Goal: Check status: Check status

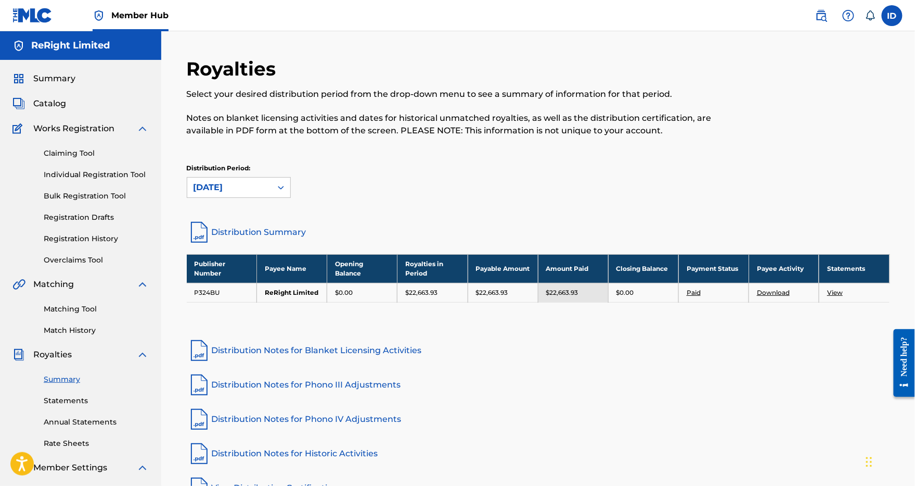
click at [270, 189] on div "[DATE]" at bounding box center [229, 187] width 84 height 20
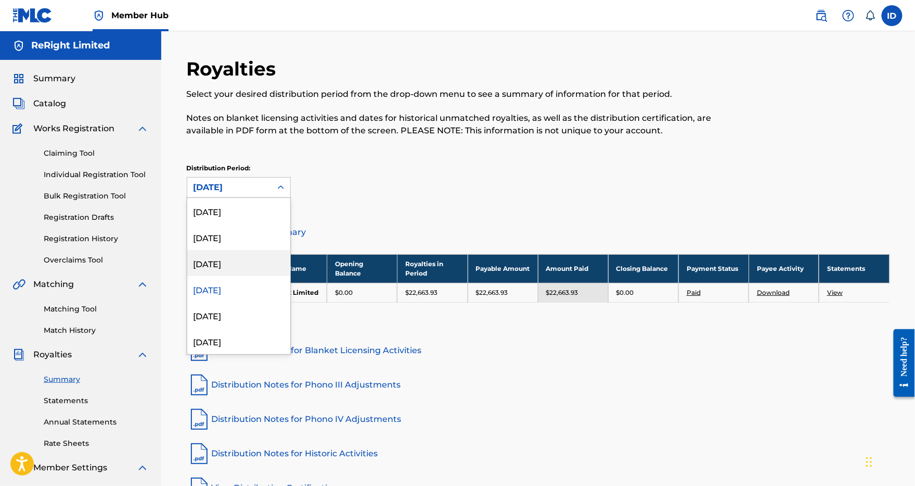
click at [215, 262] on div "[DATE]" at bounding box center [238, 263] width 103 height 26
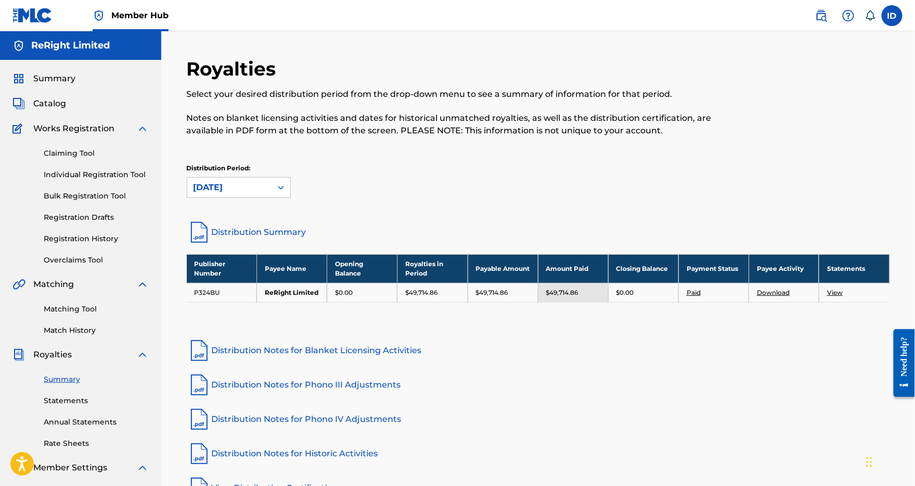
click at [242, 188] on div "[DATE]" at bounding box center [230, 187] width 72 height 12
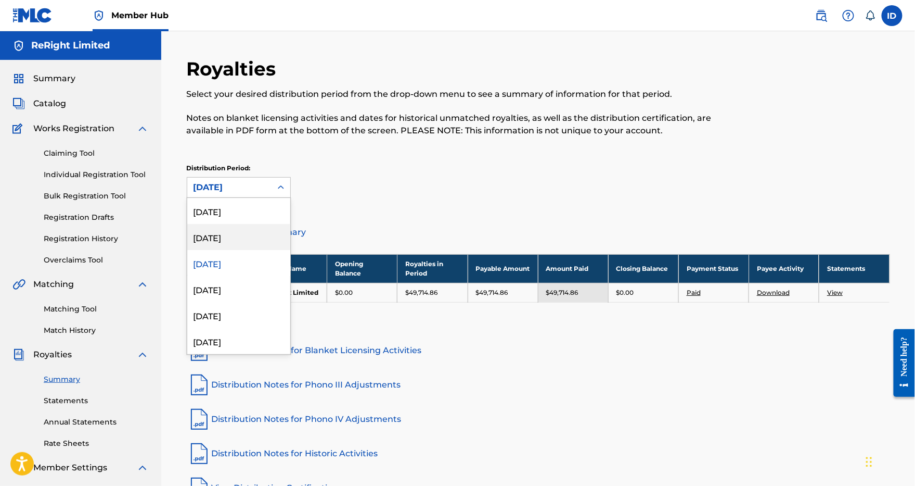
click at [218, 238] on div "[DATE]" at bounding box center [238, 237] width 103 height 26
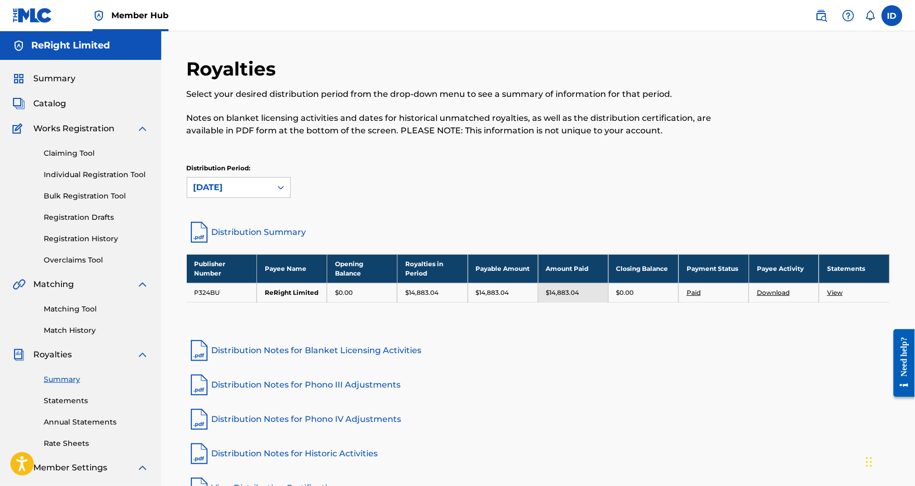
click at [243, 189] on div "[DATE]" at bounding box center [230, 187] width 72 height 12
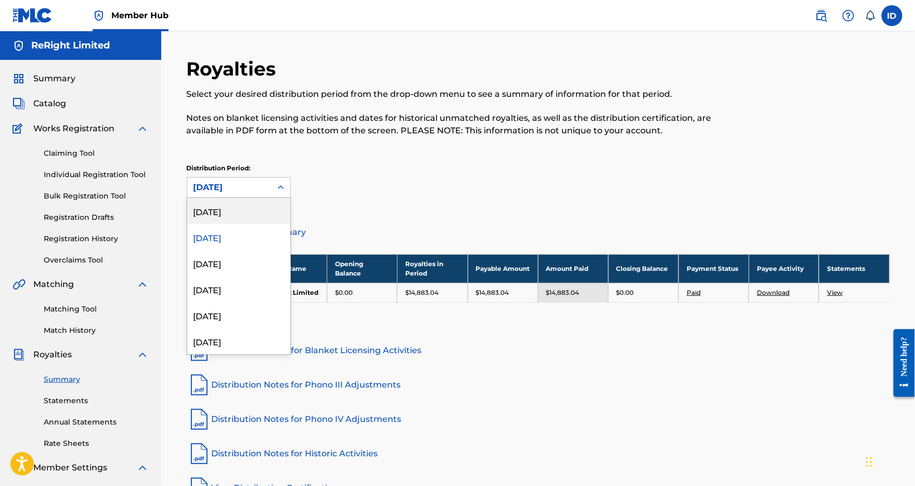
click at [235, 216] on div "[DATE]" at bounding box center [238, 211] width 103 height 26
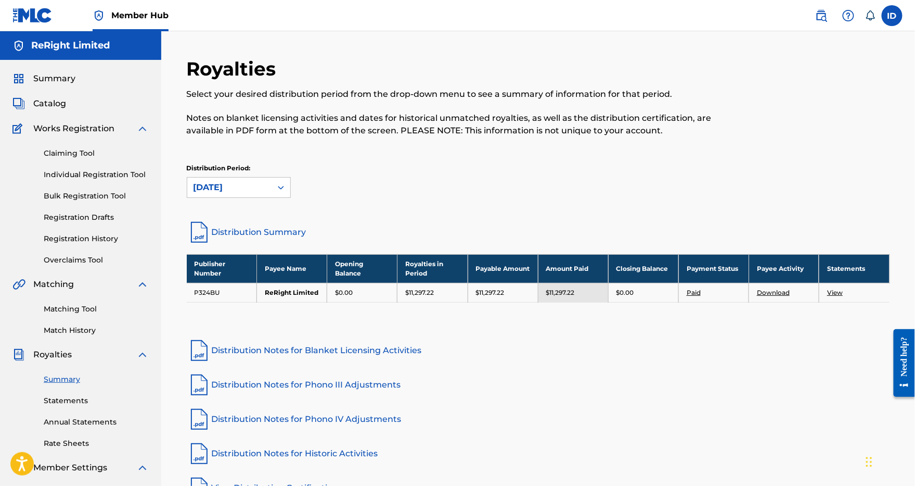
click at [461, 172] on div "Distribution Period: option [DATE], selected. [DATE]" at bounding box center [539, 180] width 704 height 34
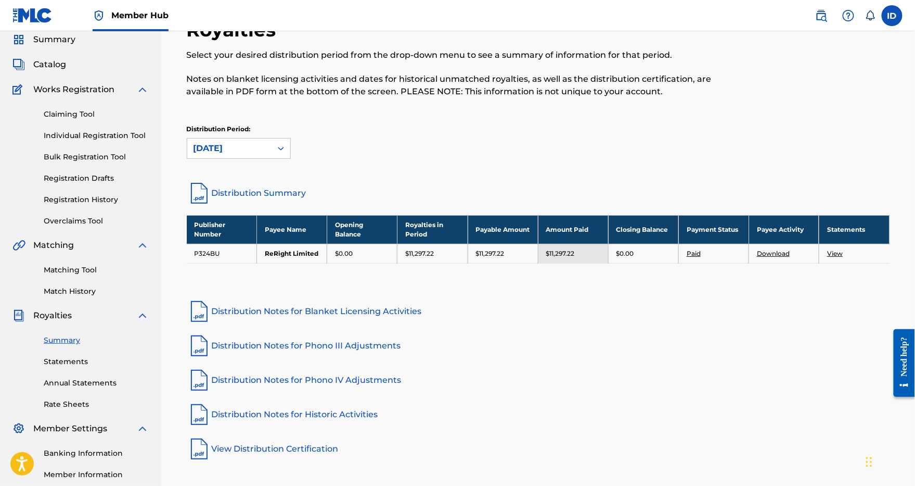
scroll to position [40, 0]
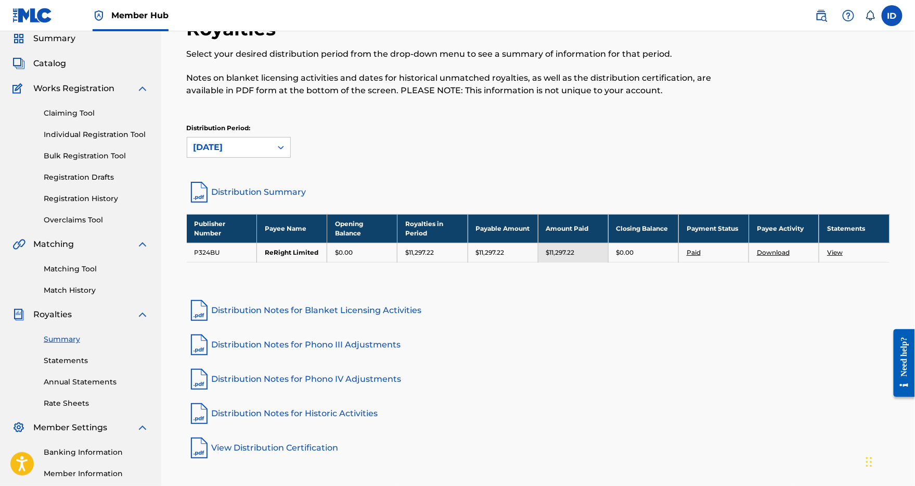
click at [411, 120] on div "Royalties Select your desired distribution period from the drop-down menu to se…" at bounding box center [539, 98] width 704 height 162
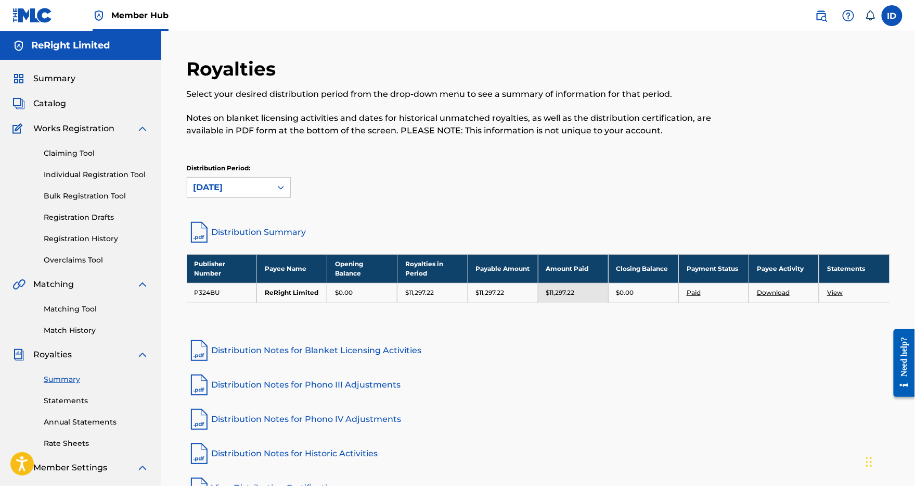
click at [341, 105] on div "Select your desired distribution period from the drop-down menu to see a summar…" at bounding box center [458, 112] width 542 height 49
click at [546, 314] on div "Publisher Number Payee Name Opening Balance Royalties in Period Payable Amount …" at bounding box center [539, 291] width 704 height 74
drag, startPoint x: 550, startPoint y: 290, endPoint x: 578, endPoint y: 290, distance: 28.1
click at [578, 290] on div "$11,297.22" at bounding box center [573, 292] width 54 height 9
copy p "11,297.22"
